Goal: Task Accomplishment & Management: Manage account settings

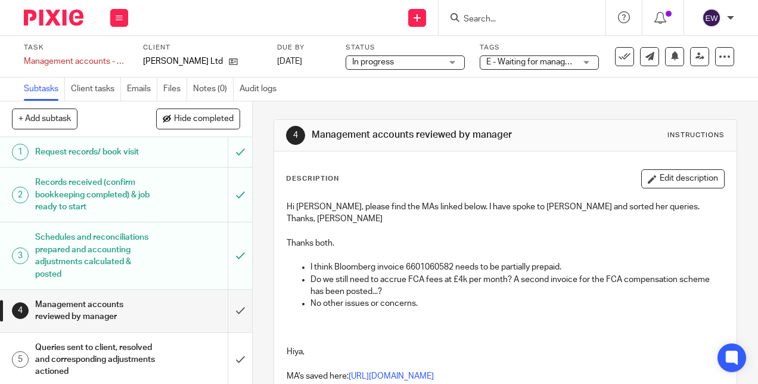
click at [438, 261] on p "I think Bloomberg invoice 6601060582 needs to be partially prepaid." at bounding box center [517, 267] width 413 height 12
copy p "6601060582"
click at [461, 278] on p "Do we still need to accrue FCA fees at £4k per month? A second invoice for the …" at bounding box center [517, 286] width 413 height 24
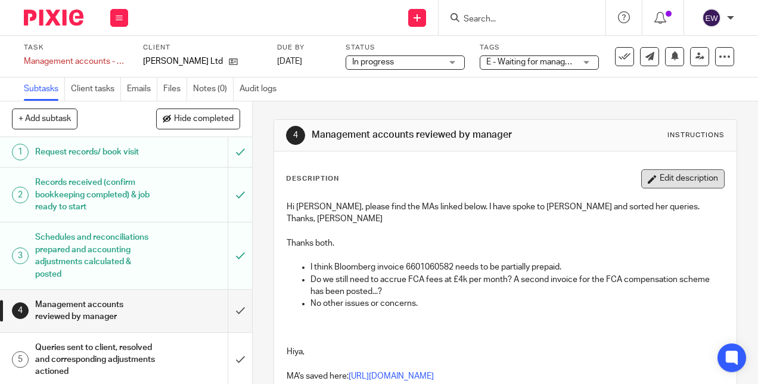
click at [648, 175] on icon "button" at bounding box center [652, 179] width 9 height 9
